Goal: Task Accomplishment & Management: Use online tool/utility

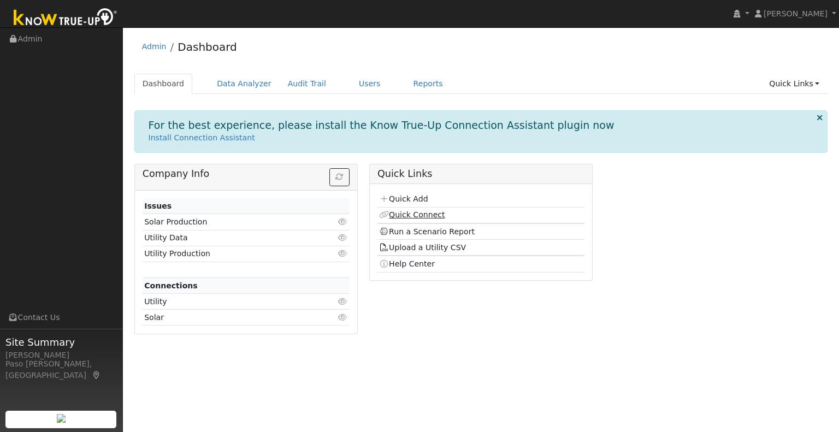
click at [414, 218] on link "Quick Connect" at bounding box center [412, 214] width 66 height 9
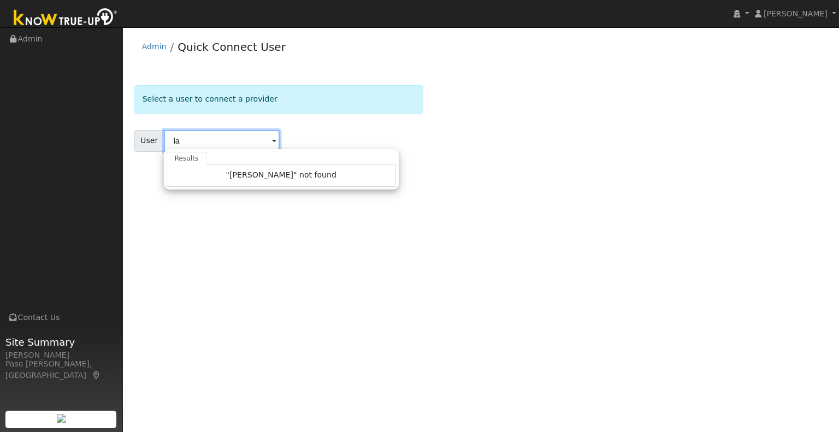
type input "l"
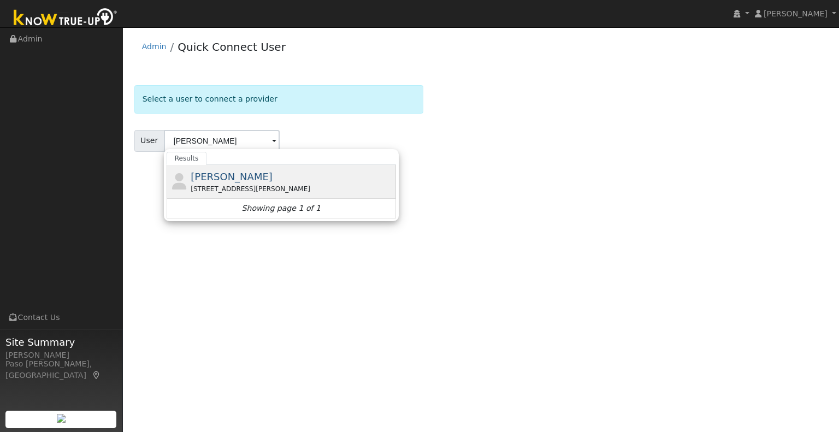
click at [258, 177] on div "David Lambert 2004 Summit Drive, Paso Robles, CA 93446" at bounding box center [292, 181] width 203 height 25
type input "David Lambert"
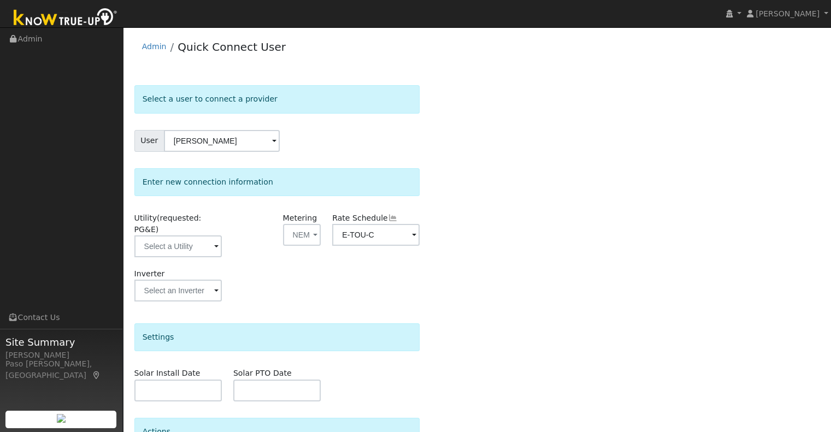
click at [209, 248] on div "Utility (requested: PG&E)" at bounding box center [177, 241] width 99 height 56
click at [212, 237] on input "text" at bounding box center [177, 247] width 87 height 22
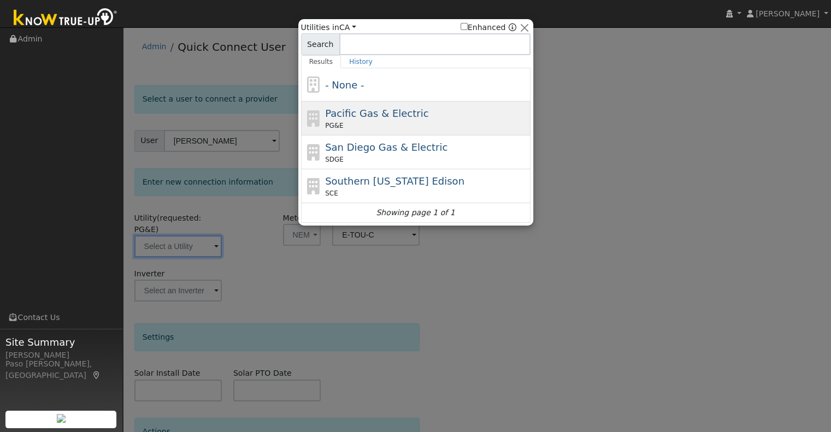
click at [381, 123] on div "PG&E" at bounding box center [426, 126] width 203 height 10
type input "PG&E"
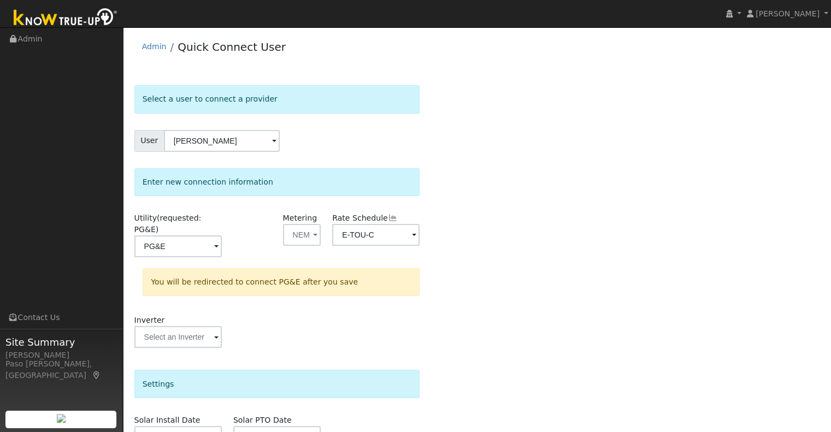
scroll to position [142, 0]
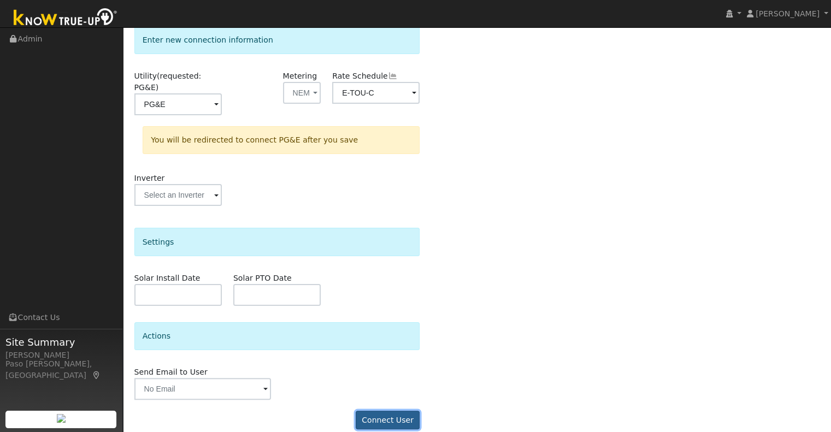
click at [387, 411] on button "Connect User" at bounding box center [388, 420] width 64 height 19
